Goal: Navigation & Orientation: Find specific page/section

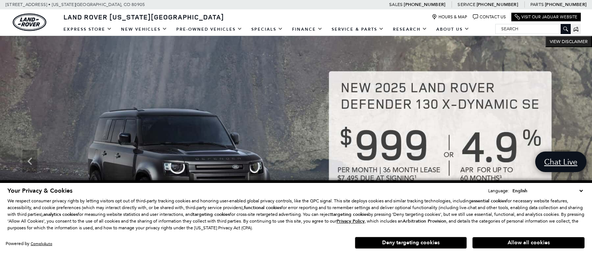
click at [430, 242] on button "Deny targeting cookies" at bounding box center [411, 242] width 112 height 12
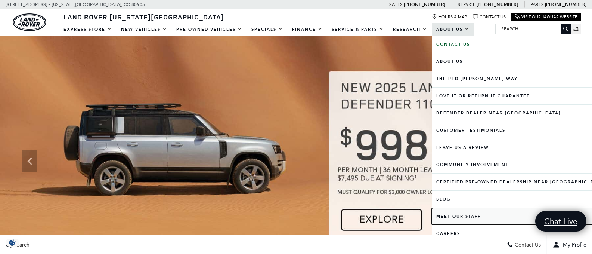
click at [457, 215] on link "Meet Our Staff" at bounding box center [521, 216] width 178 height 17
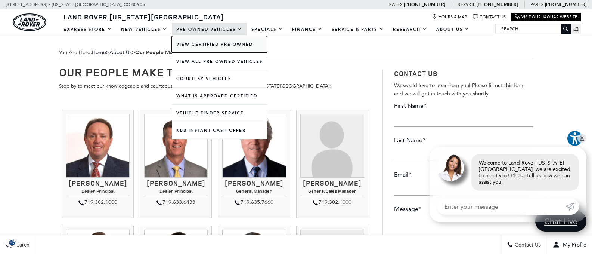
click at [205, 43] on link "View Certified Pre-Owned" at bounding box center [219, 44] width 95 height 17
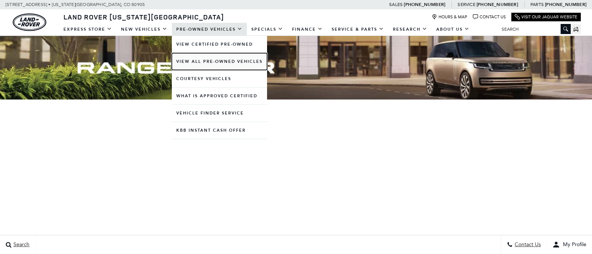
click at [219, 63] on link "View All Pre-Owned Vehicles" at bounding box center [219, 61] width 95 height 17
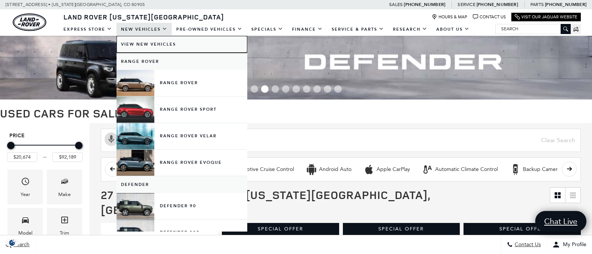
click at [162, 44] on link "View New Vehicles" at bounding box center [182, 44] width 131 height 17
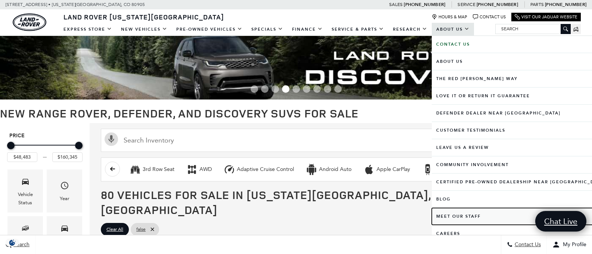
click at [445, 213] on link "Meet Our Staff" at bounding box center [521, 216] width 178 height 17
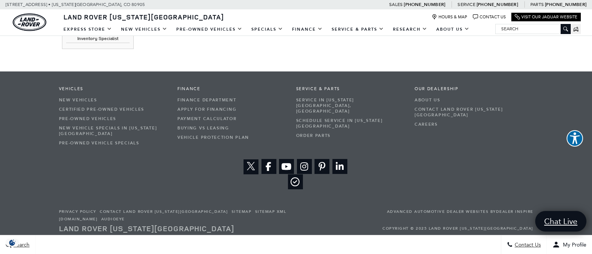
scroll to position [1092, 0]
